Goal: Information Seeking & Learning: Check status

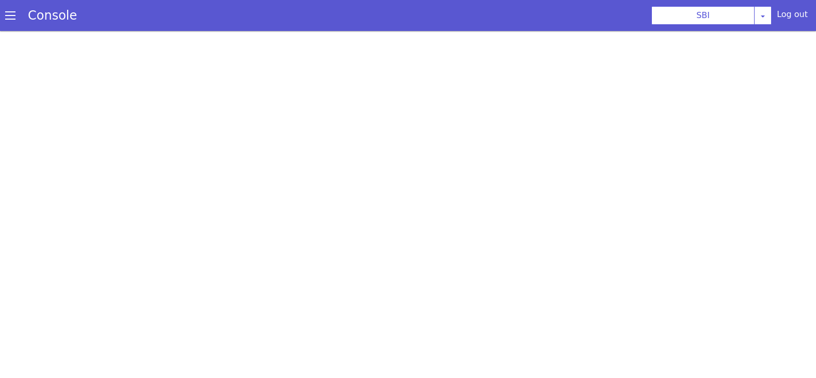
scroll to position [3, 0]
select select "TRANSFER"
select select "en"
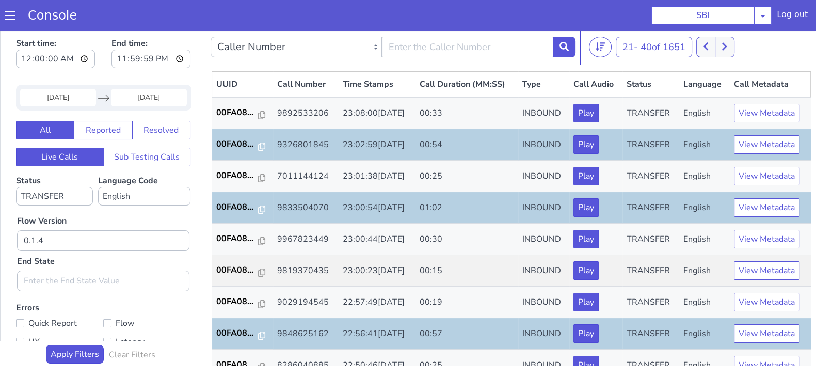
scroll to position [359, 0]
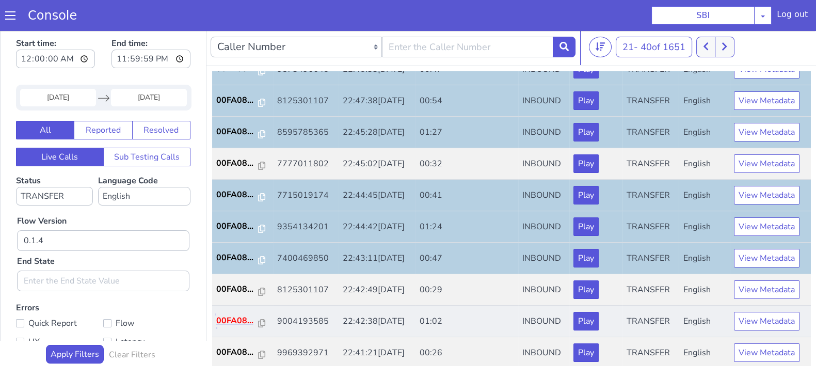
click at [238, 321] on p "00FA08..." at bounding box center [237, 320] width 42 height 12
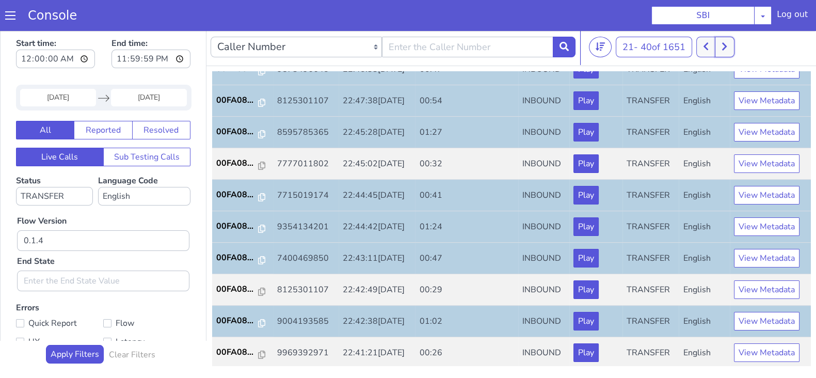
click at [725, 51] on button at bounding box center [724, 47] width 19 height 21
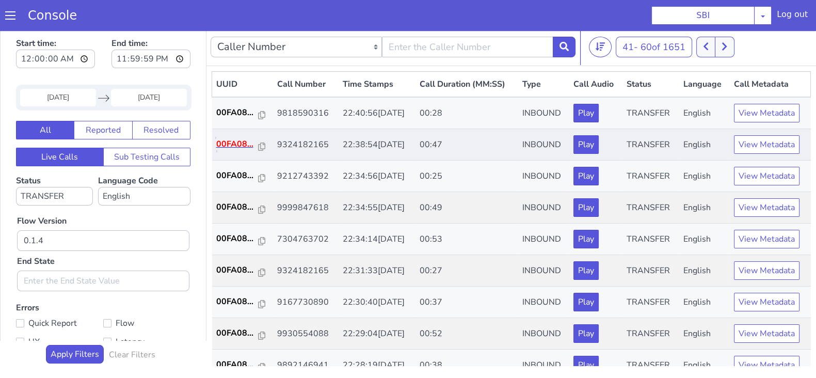
click at [241, 141] on p "00FA08..." at bounding box center [237, 144] width 42 height 12
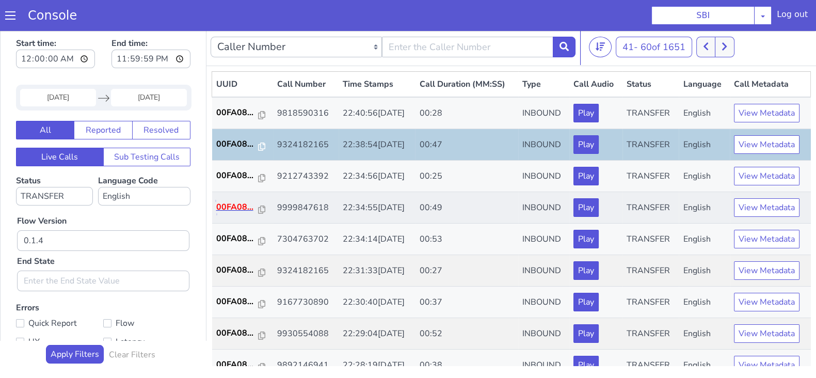
click at [237, 202] on p "00FA08..." at bounding box center [237, 207] width 42 height 12
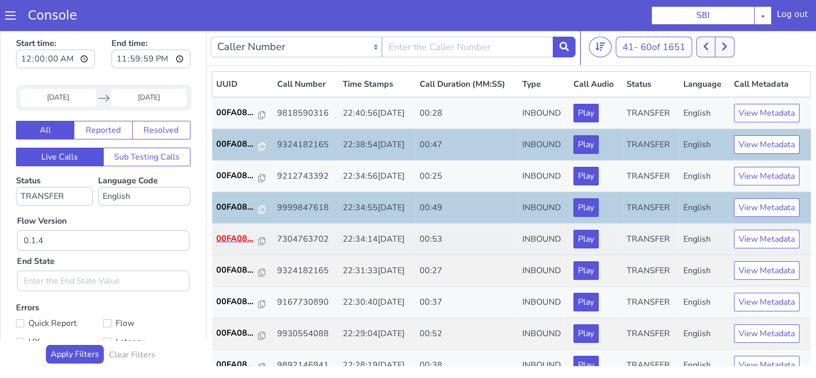
click at [235, 236] on p "00FA08..." at bounding box center [237, 238] width 42 height 12
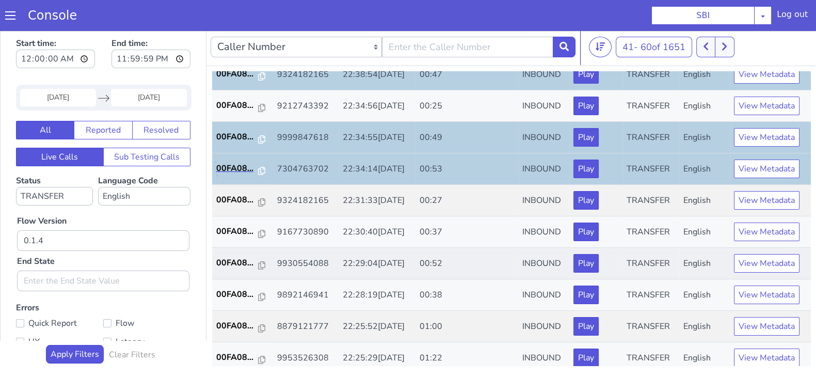
scroll to position [129, 0]
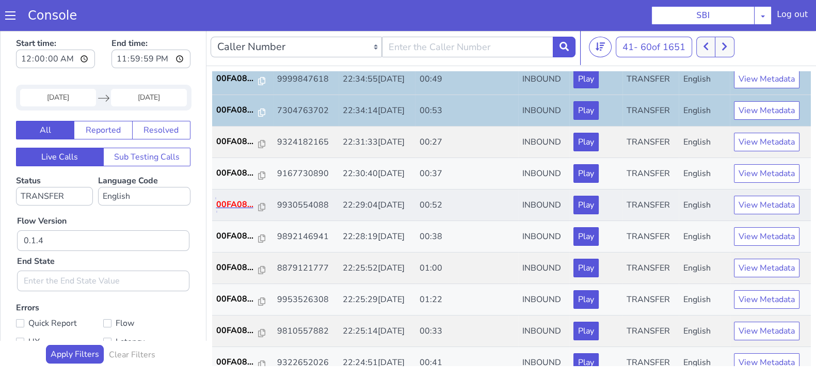
click at [239, 198] on p "00FA08..." at bounding box center [237, 204] width 42 height 12
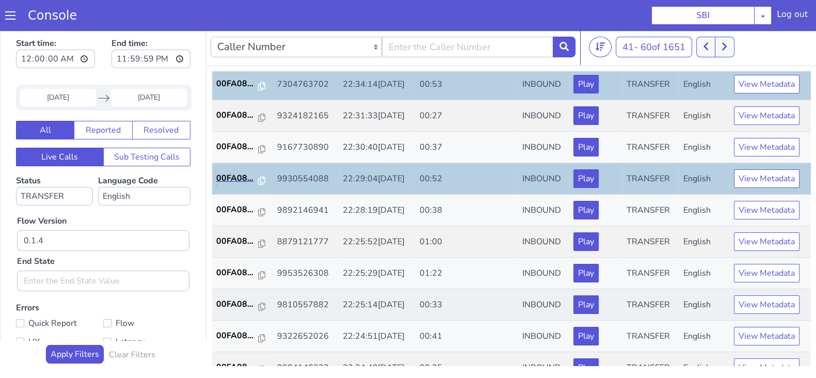
scroll to position [194, 0]
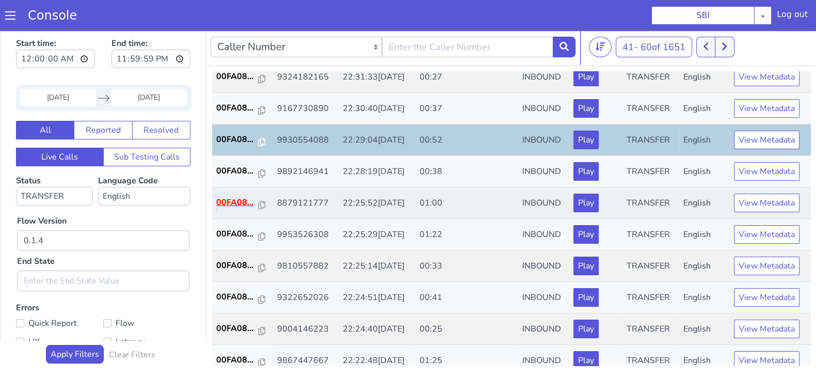
click at [235, 196] on p "00FA08..." at bounding box center [237, 202] width 42 height 12
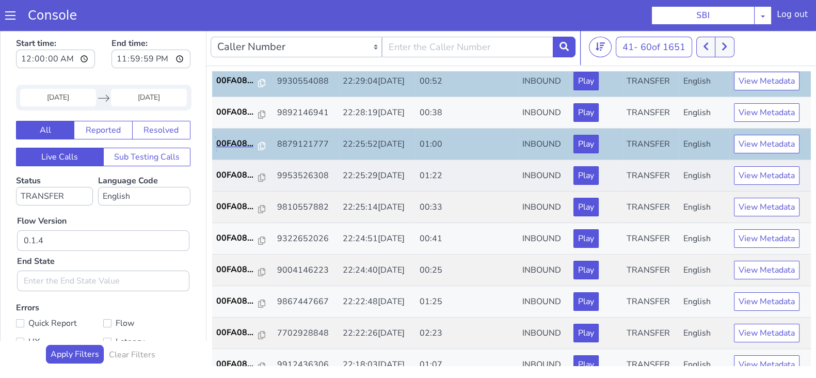
scroll to position [323, 0]
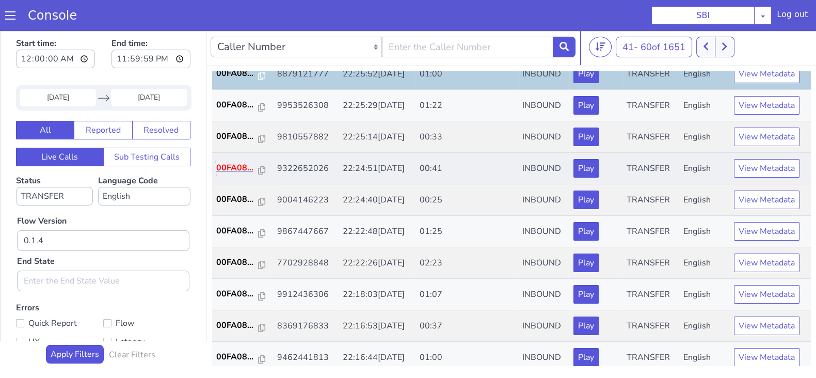
click at [237, 169] on p "00FA08..." at bounding box center [237, 168] width 42 height 12
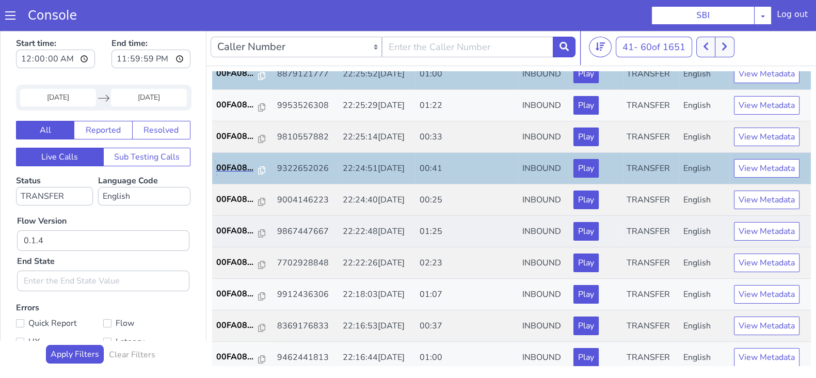
scroll to position [359, 0]
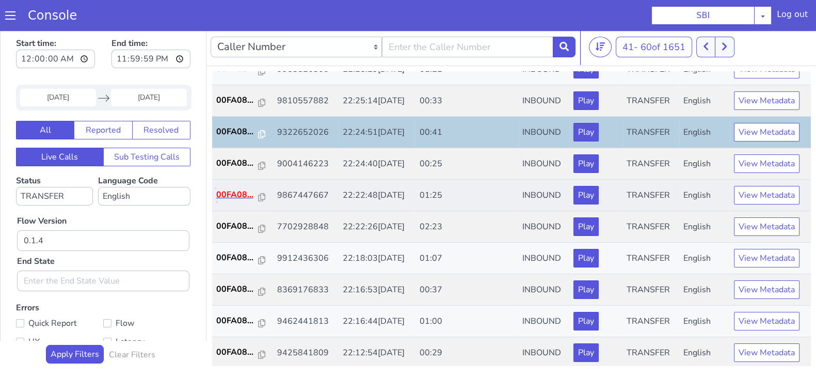
click at [237, 195] on p "00FA08..." at bounding box center [237, 194] width 42 height 12
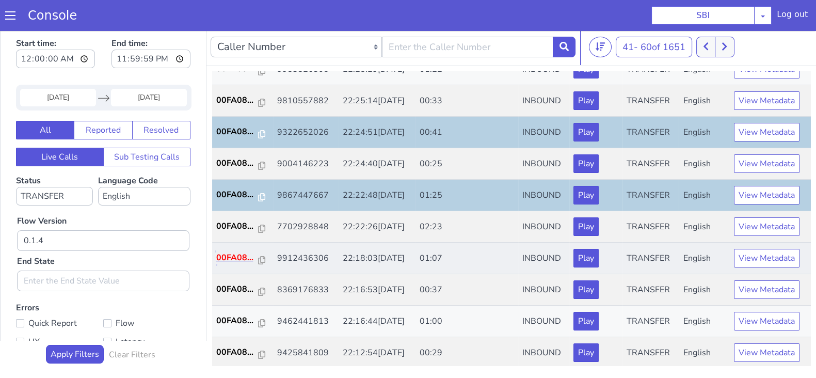
click at [242, 256] on p "00FA08..." at bounding box center [237, 257] width 42 height 12
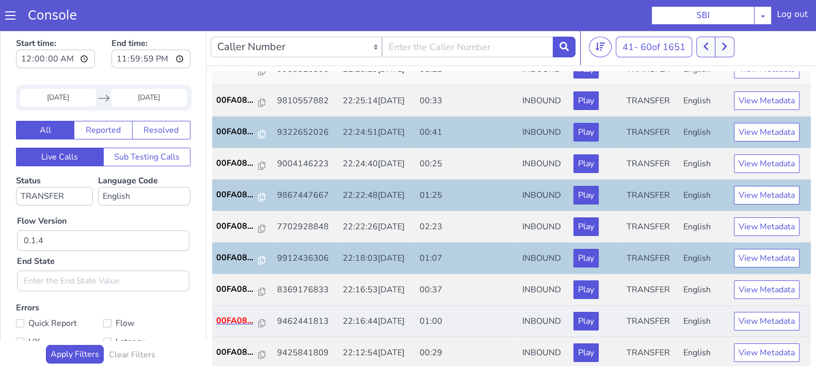
click at [233, 316] on p "00FA08..." at bounding box center [237, 320] width 42 height 12
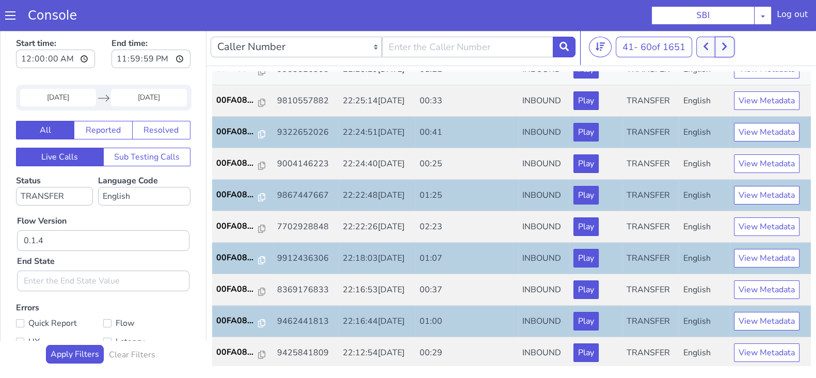
drag, startPoint x: 730, startPoint y: 47, endPoint x: 723, endPoint y: 51, distance: 7.9
click at [729, 47] on button at bounding box center [724, 47] width 19 height 21
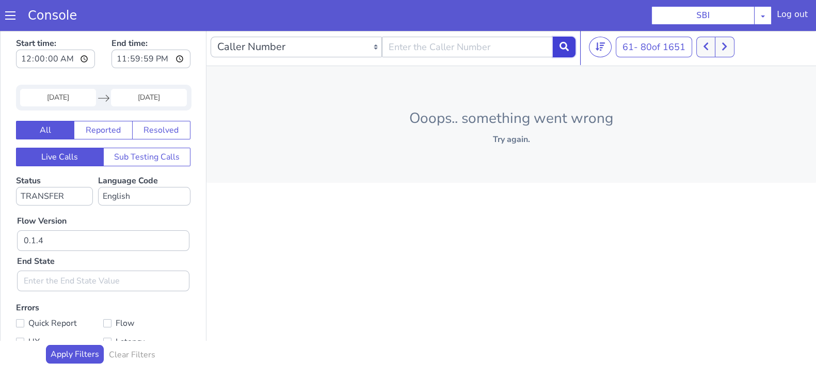
click at [572, 43] on button at bounding box center [564, 47] width 23 height 21
click at [719, 45] on icon at bounding box center [719, 46] width 6 height 9
click at [719, 45] on button at bounding box center [724, 47] width 19 height 21
click at [727, 50] on icon at bounding box center [725, 46] width 6 height 9
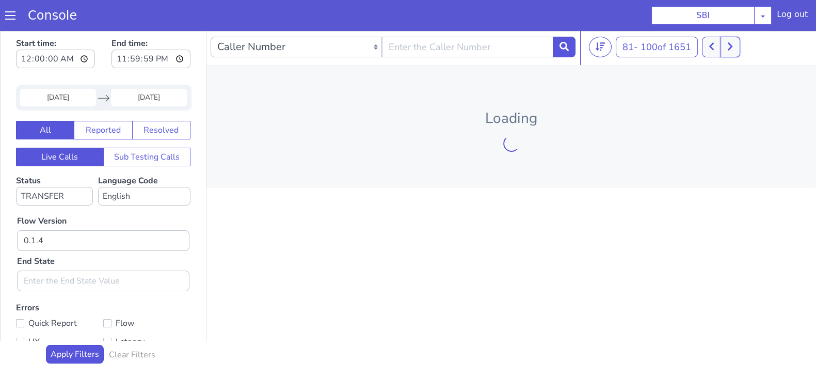
click at [727, 49] on button at bounding box center [730, 47] width 19 height 21
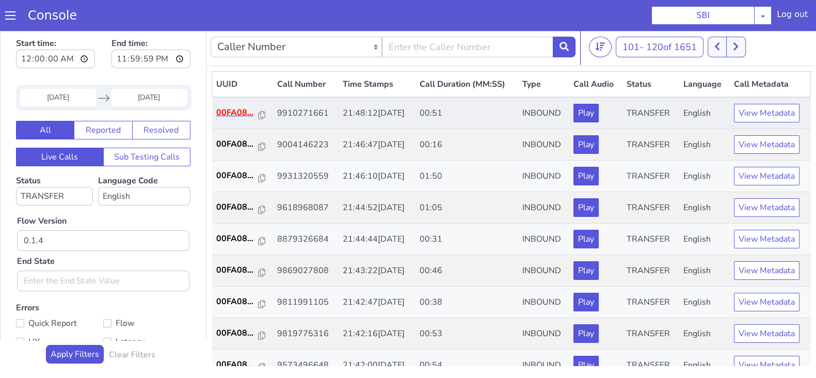
click at [242, 112] on p "00FA08..." at bounding box center [237, 112] width 42 height 12
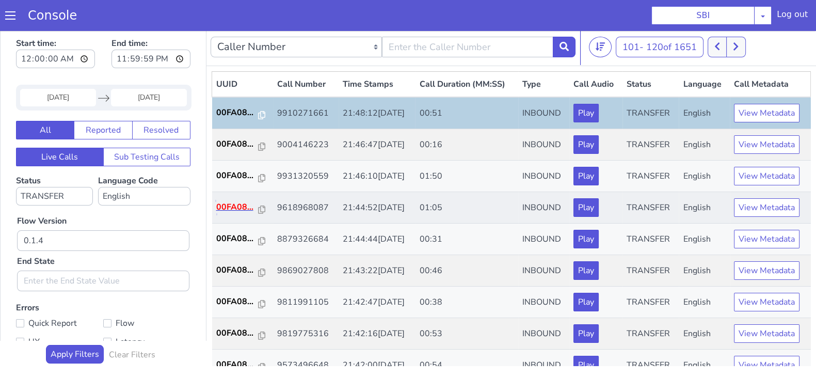
click at [230, 206] on p "00FA08..." at bounding box center [237, 207] width 42 height 12
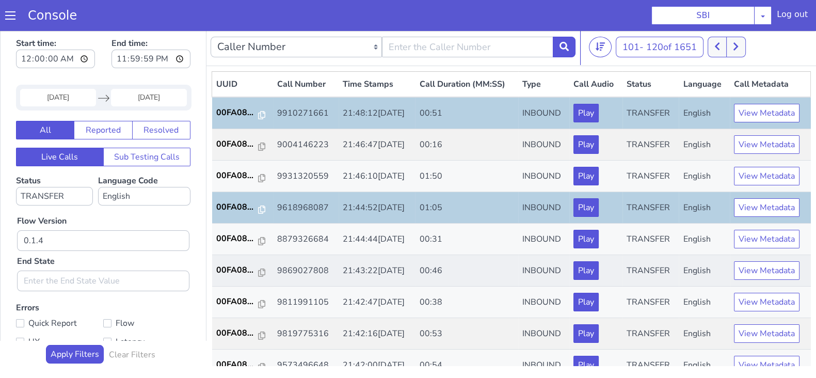
click at [225, 277] on td "00FA08..." at bounding box center [242, 270] width 61 height 31
click at [230, 271] on p "00FA08..." at bounding box center [237, 270] width 42 height 12
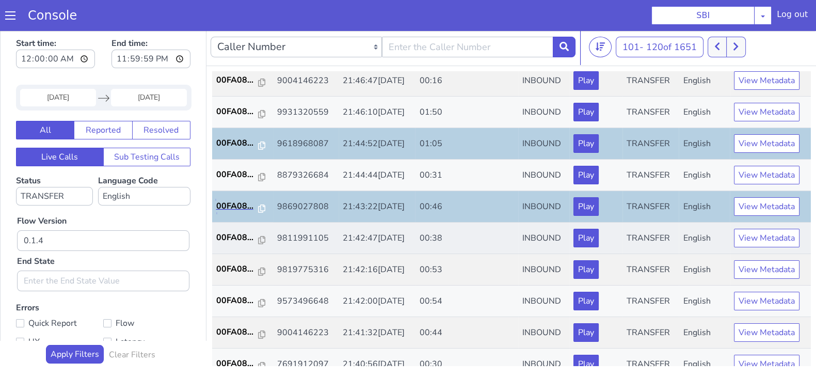
scroll to position [129, 0]
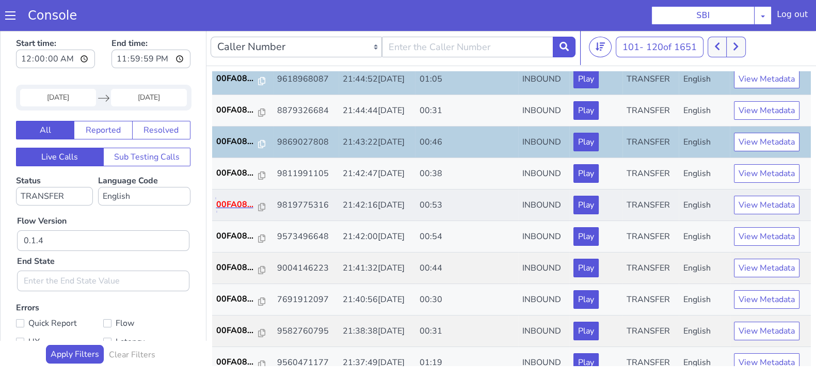
click at [221, 204] on p "00FA08..." at bounding box center [237, 204] width 42 height 12
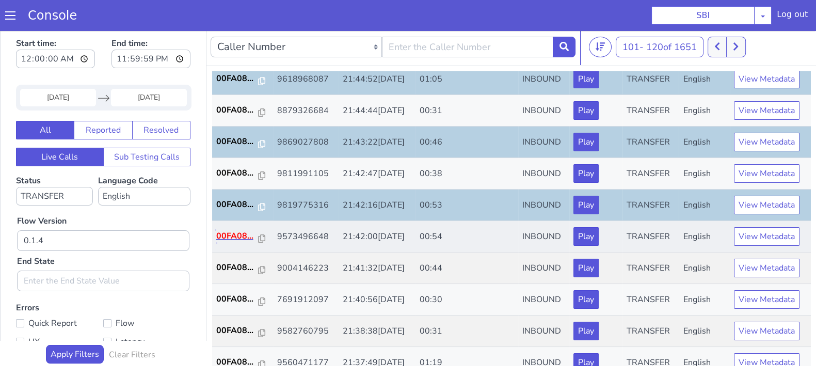
click at [229, 233] on p "00FA08..." at bounding box center [237, 236] width 42 height 12
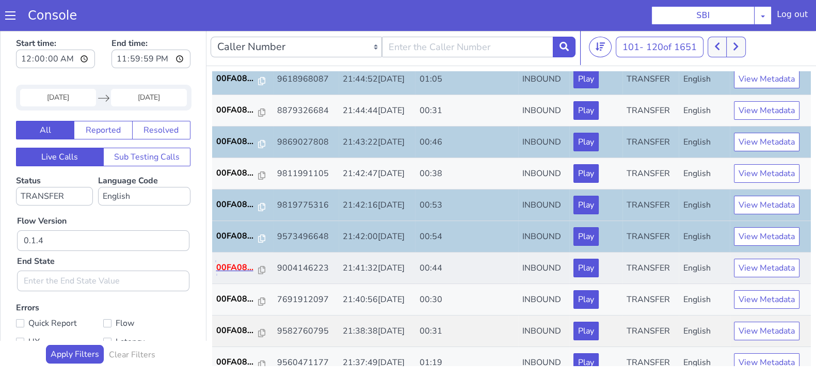
click at [230, 262] on p "00FA08..." at bounding box center [237, 267] width 42 height 12
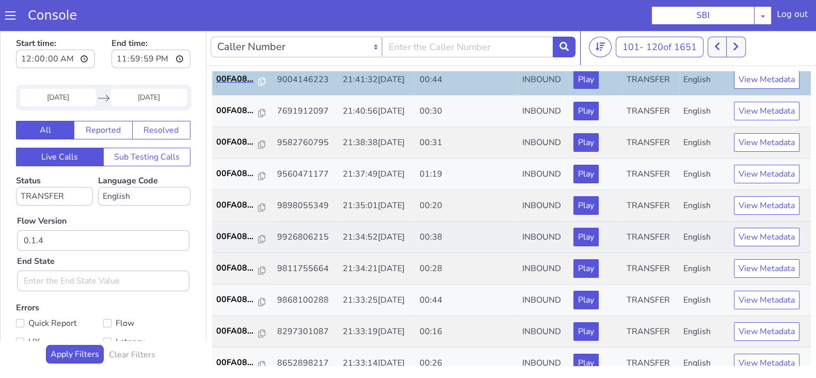
scroll to position [323, 0]
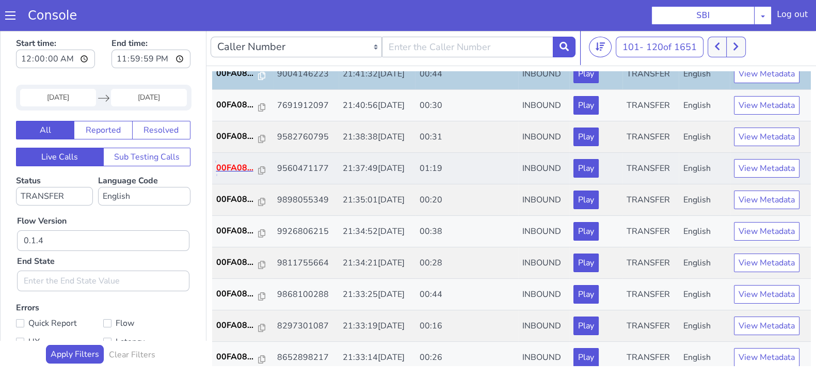
click at [236, 167] on p "00FA08..." at bounding box center [237, 168] width 42 height 12
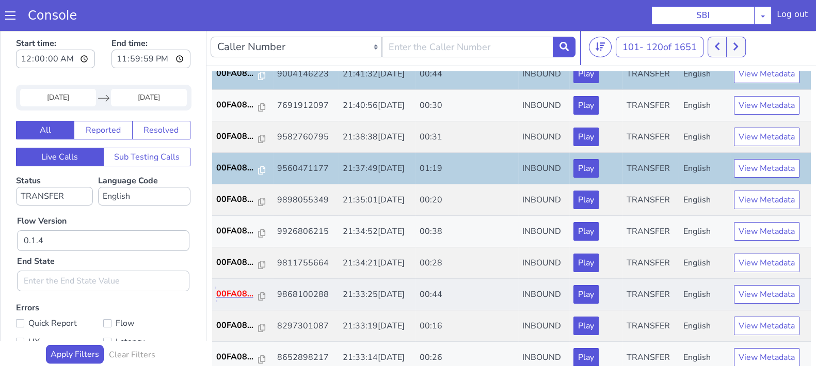
click at [233, 288] on p "00FA08..." at bounding box center [237, 294] width 42 height 12
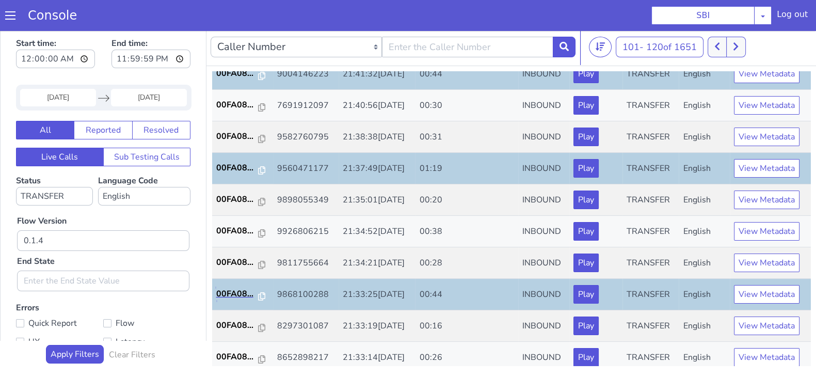
scroll to position [359, 0]
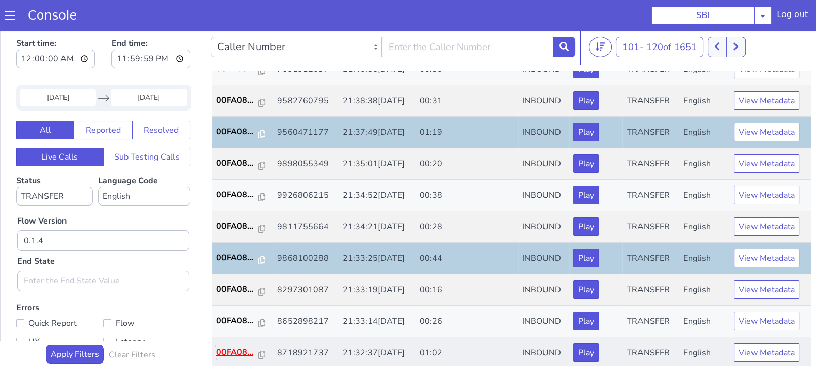
click at [246, 350] on p "00FA08..." at bounding box center [237, 352] width 42 height 12
